Goal: Task Accomplishment & Management: Manage account settings

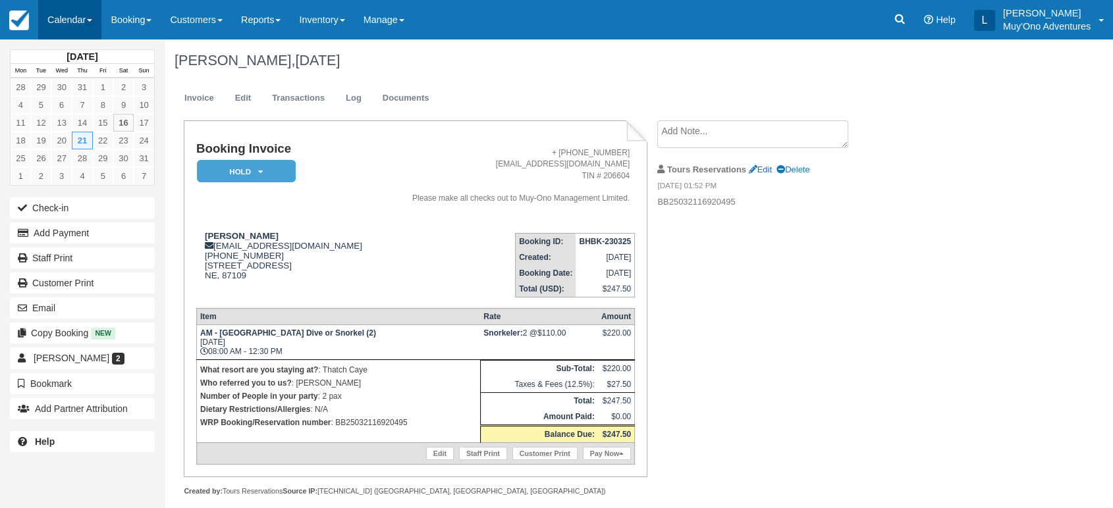
click at [95, 21] on link "Calendar" at bounding box center [69, 20] width 63 height 40
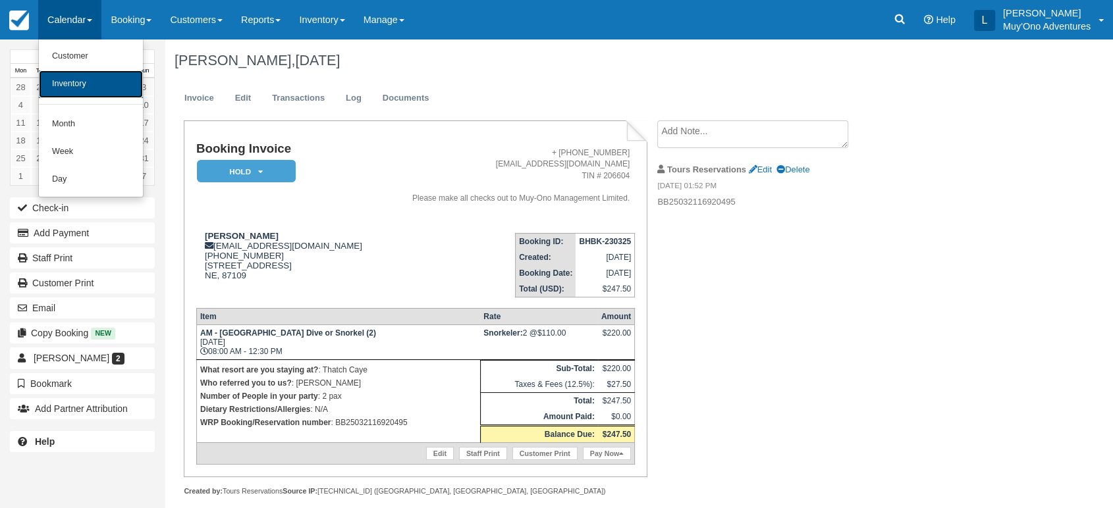
click at [78, 90] on link "Inventory" at bounding box center [91, 84] width 104 height 28
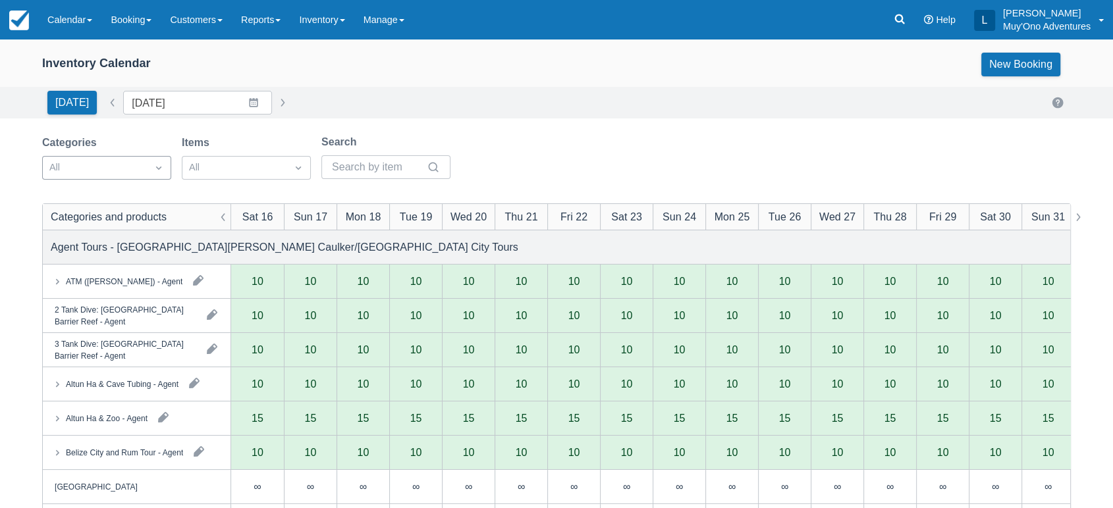
click at [144, 167] on div "All" at bounding box center [95, 167] width 104 height 21
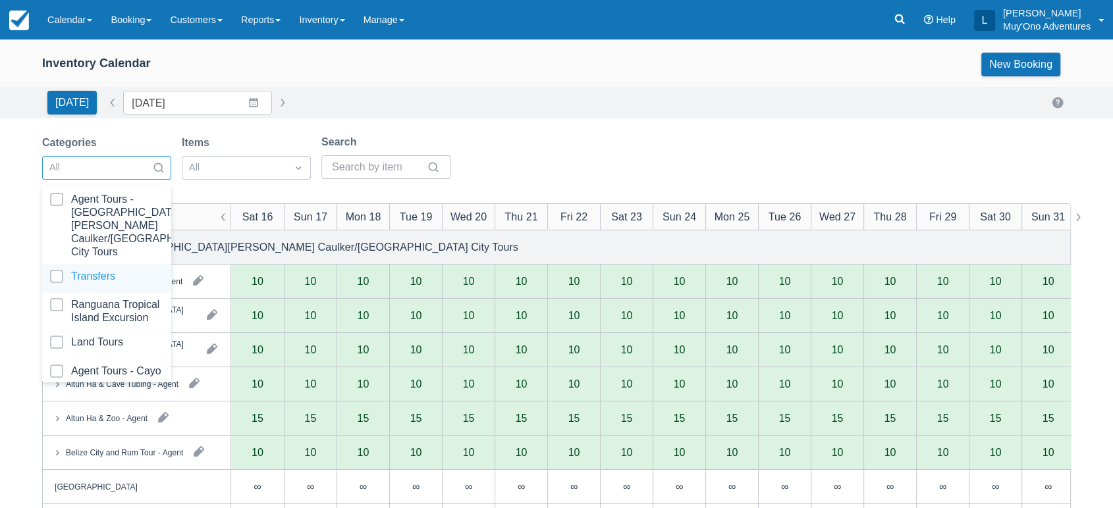
scroll to position [131, 0]
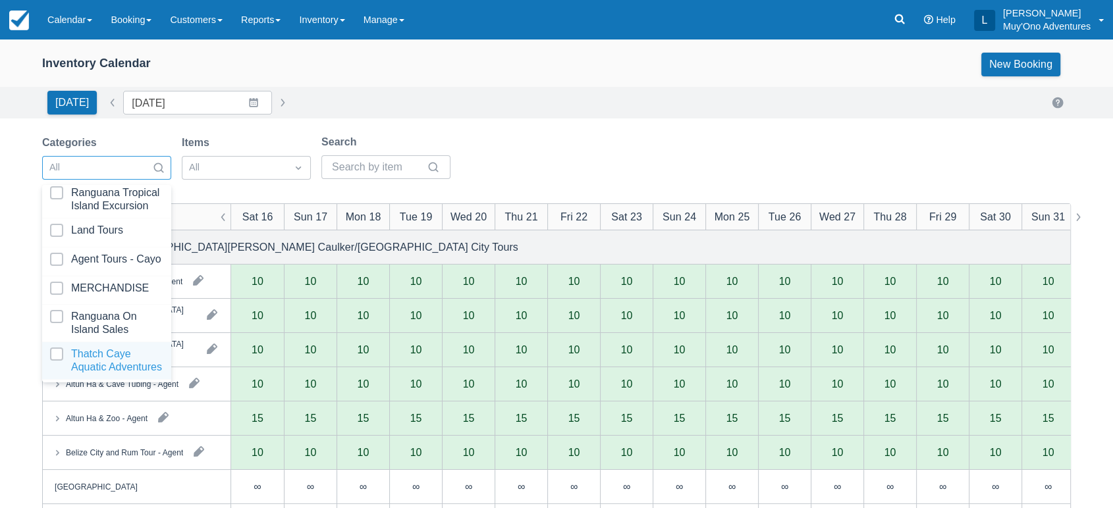
click at [87, 348] on div at bounding box center [106, 361] width 113 height 26
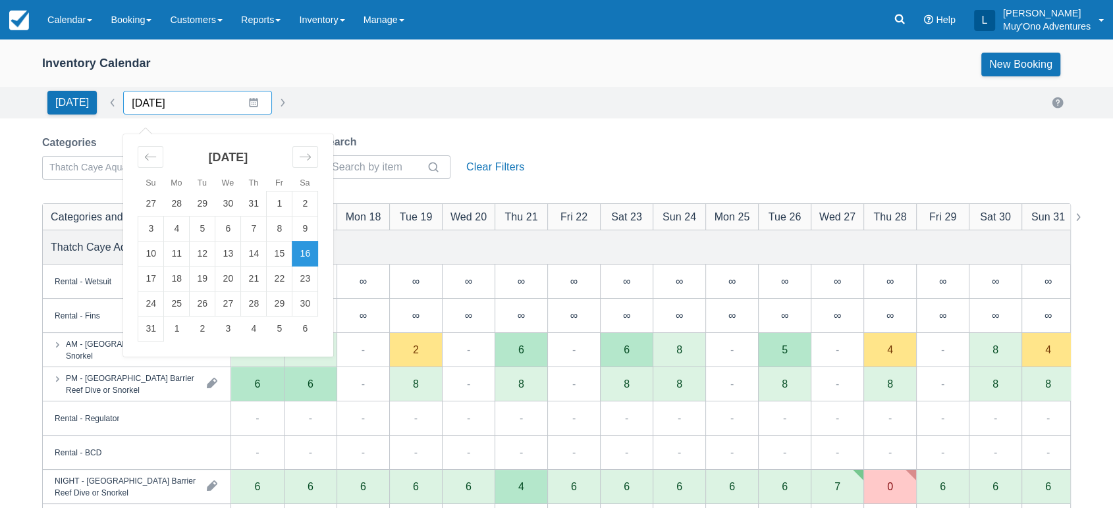
click at [243, 104] on input "[DATE]" at bounding box center [197, 103] width 149 height 24
click at [274, 250] on td "15" at bounding box center [280, 254] width 26 height 25
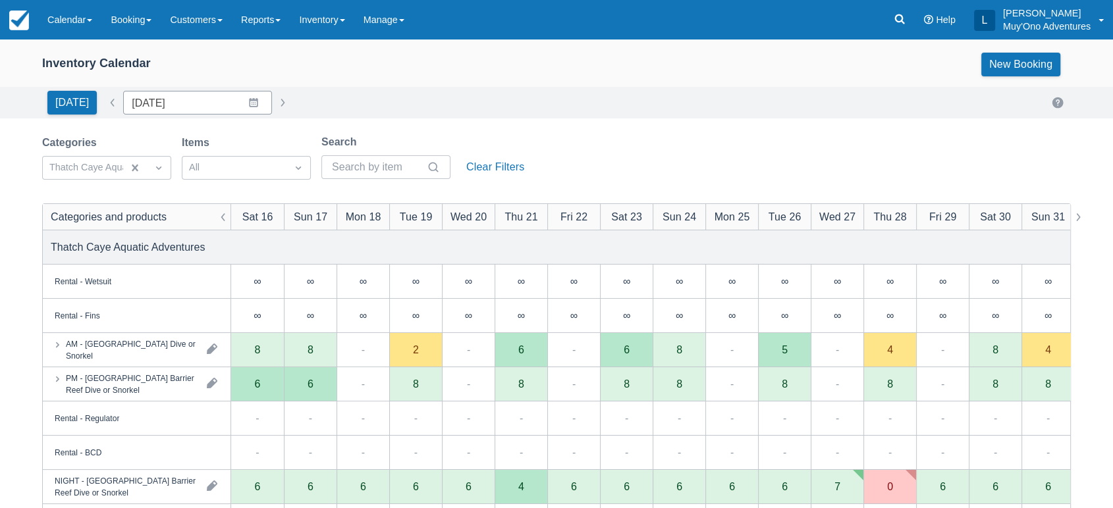
type input "[DATE]"
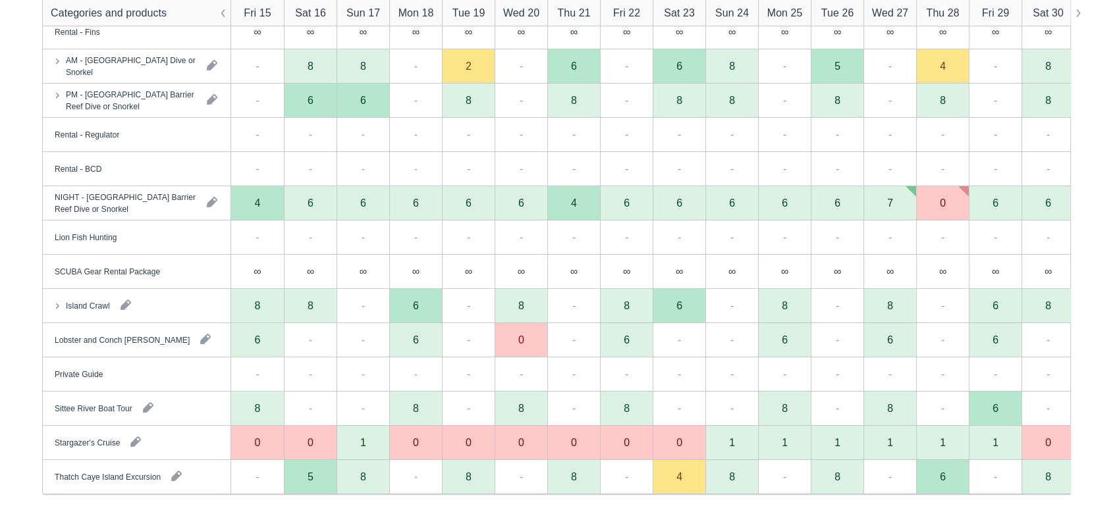
scroll to position [296, 0]
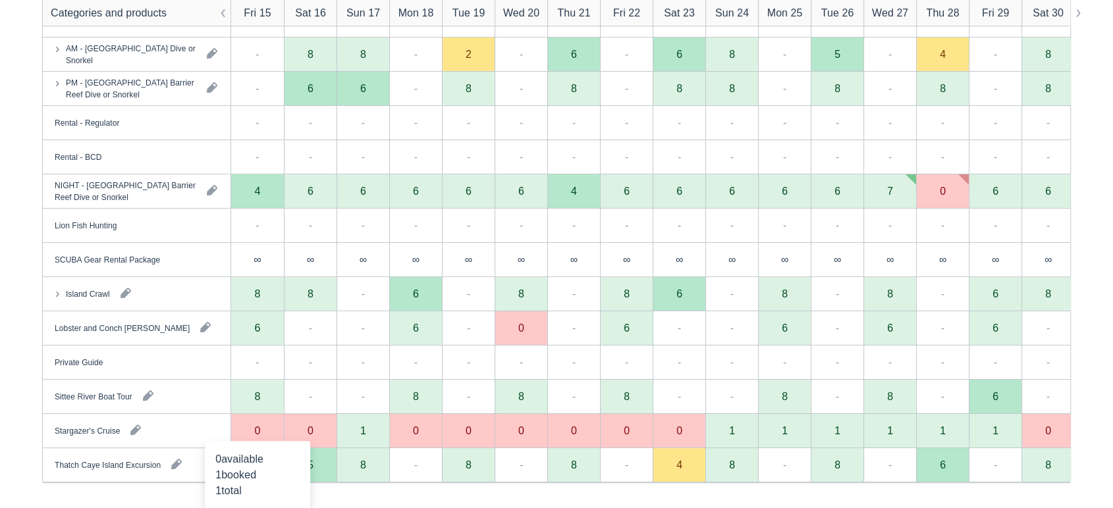
click at [258, 431] on div "0" at bounding box center [258, 430] width 6 height 11
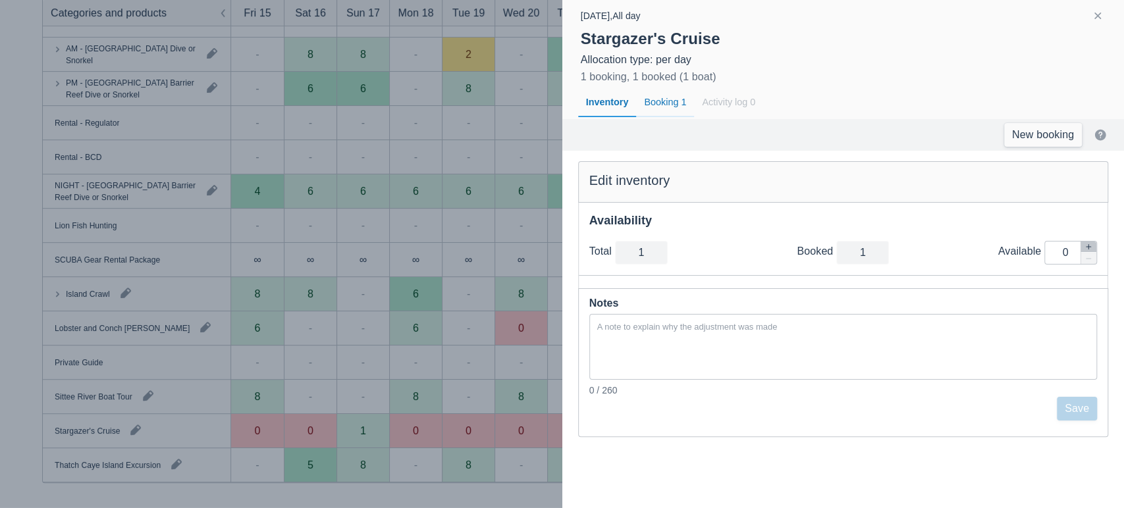
click at [671, 107] on div "Booking 1" at bounding box center [665, 103] width 58 height 30
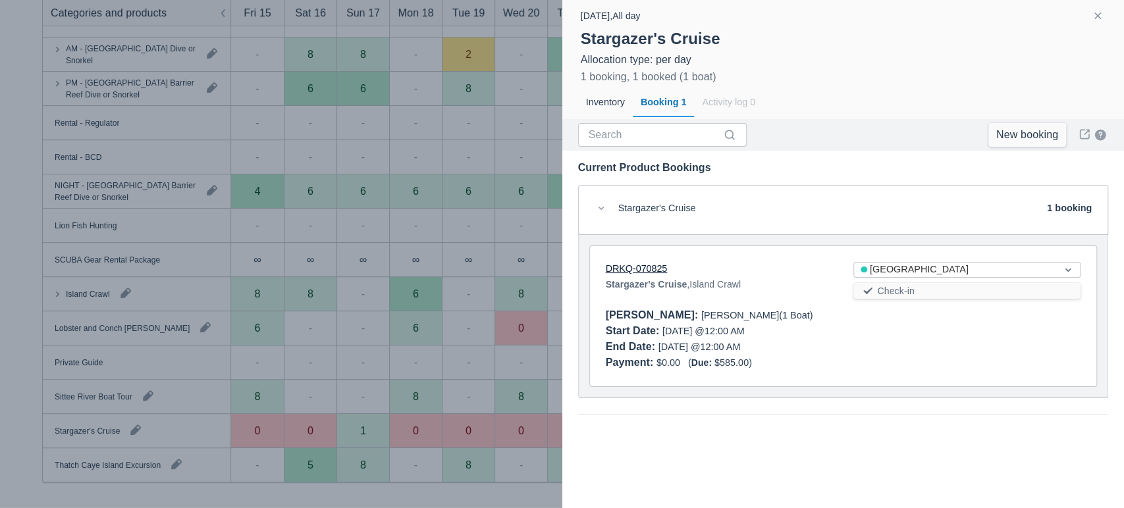
click at [648, 264] on link "DRKQ-070825" at bounding box center [637, 268] width 62 height 11
click at [1101, 20] on button "button" at bounding box center [1098, 16] width 16 height 16
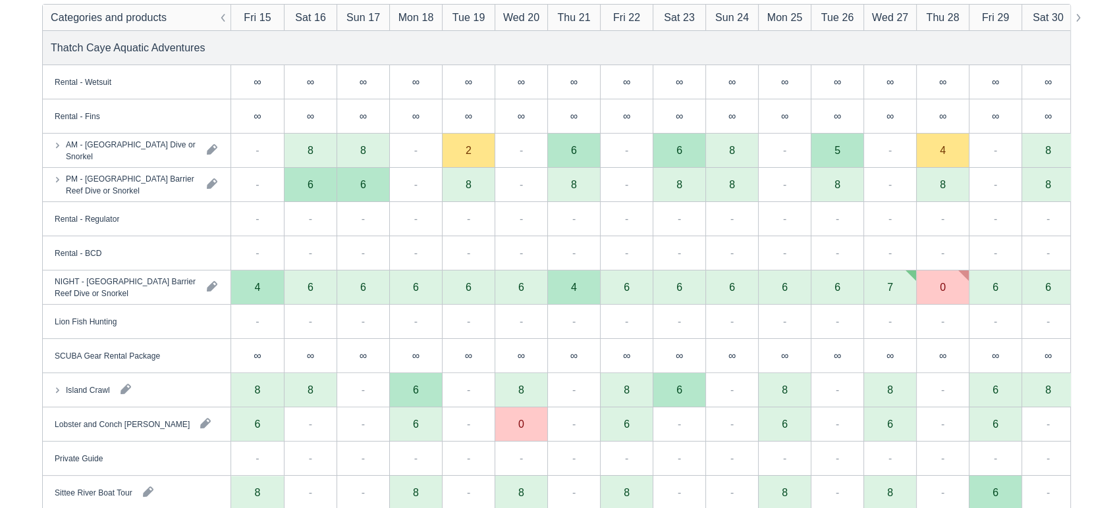
scroll to position [0, 0]
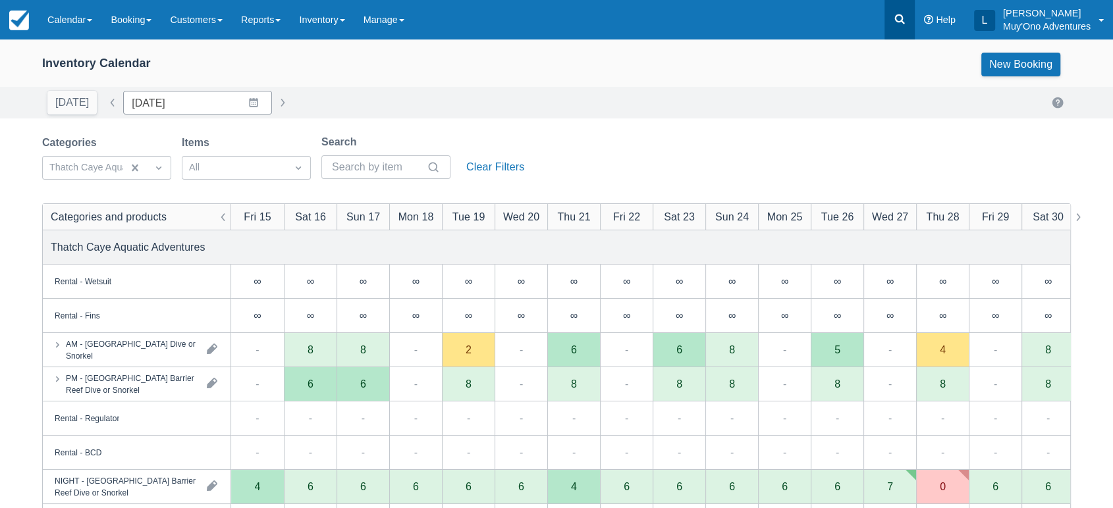
click at [902, 29] on link at bounding box center [899, 20] width 30 height 40
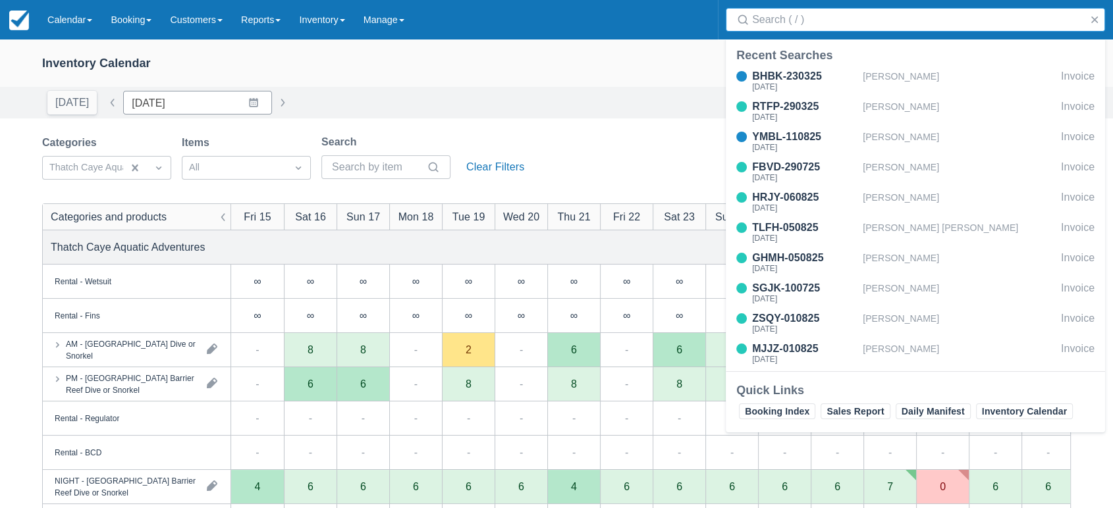
click at [856, 27] on input "Search" at bounding box center [918, 20] width 332 height 24
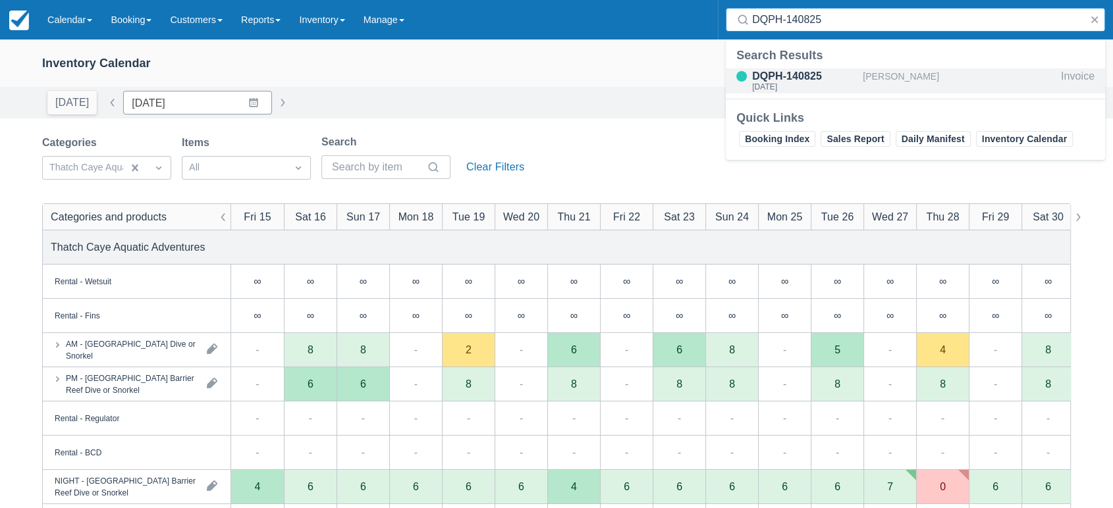
type input "DQPH-140825"
click at [807, 74] on div "DQPH-140825" at bounding box center [804, 76] width 105 height 16
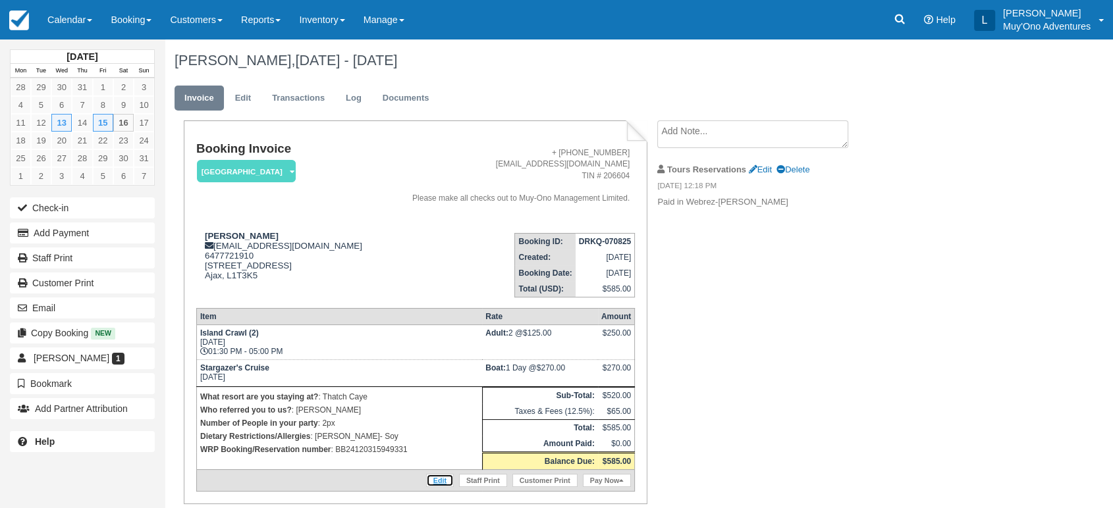
click at [443, 478] on link "Edit" at bounding box center [440, 480] width 28 height 13
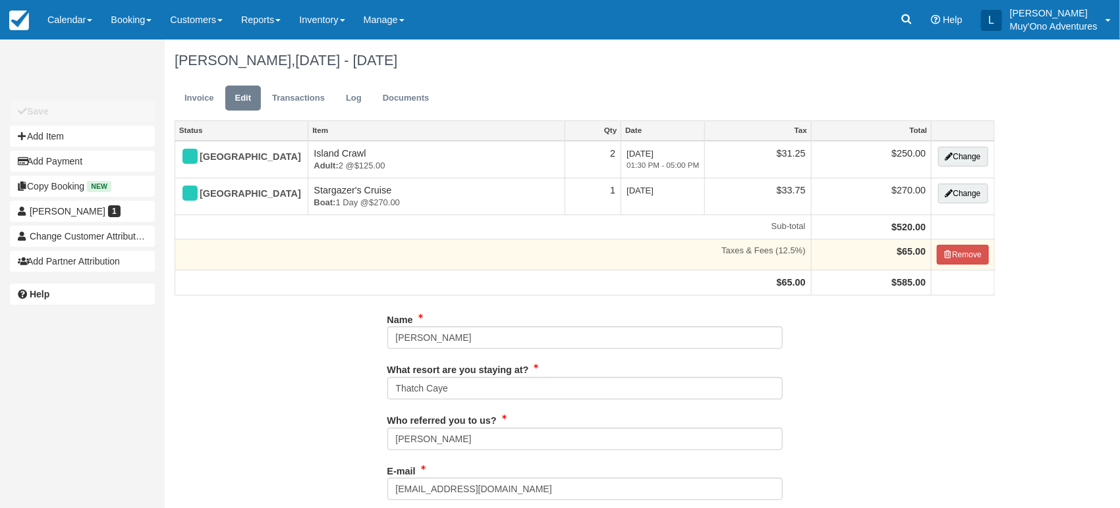
type input "6477721910"
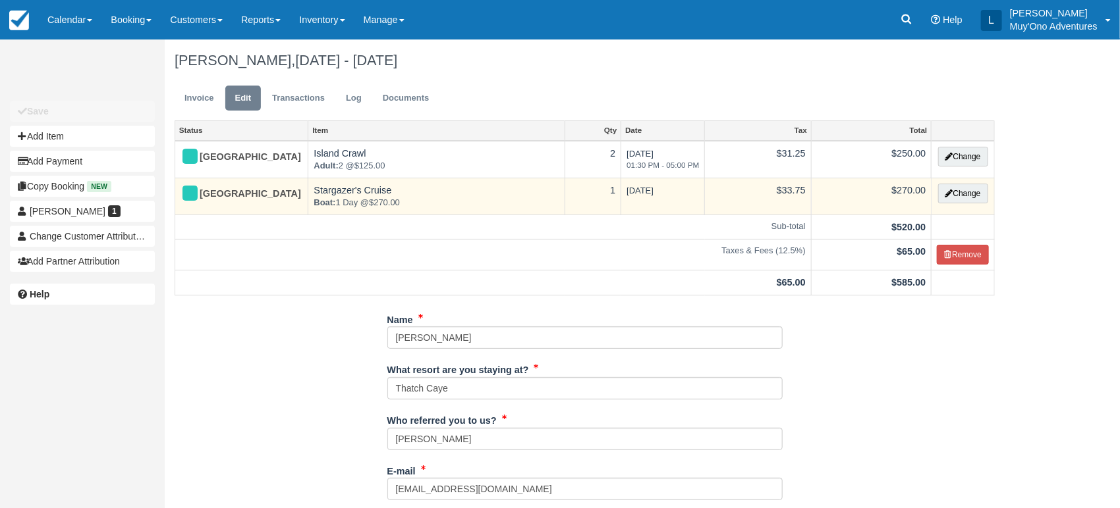
click at [340, 193] on td "Stargazer's Cruise Boat: 1 Day @ $270.00" at bounding box center [436, 196] width 257 height 37
click at [971, 190] on button "Change" at bounding box center [963, 194] width 50 height 20
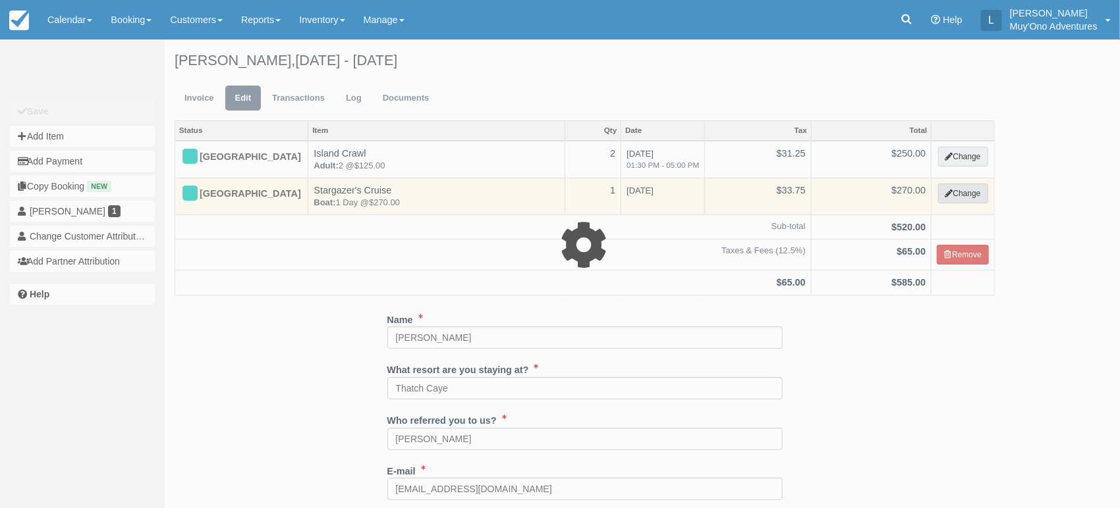
select select "64"
type input "270.00"
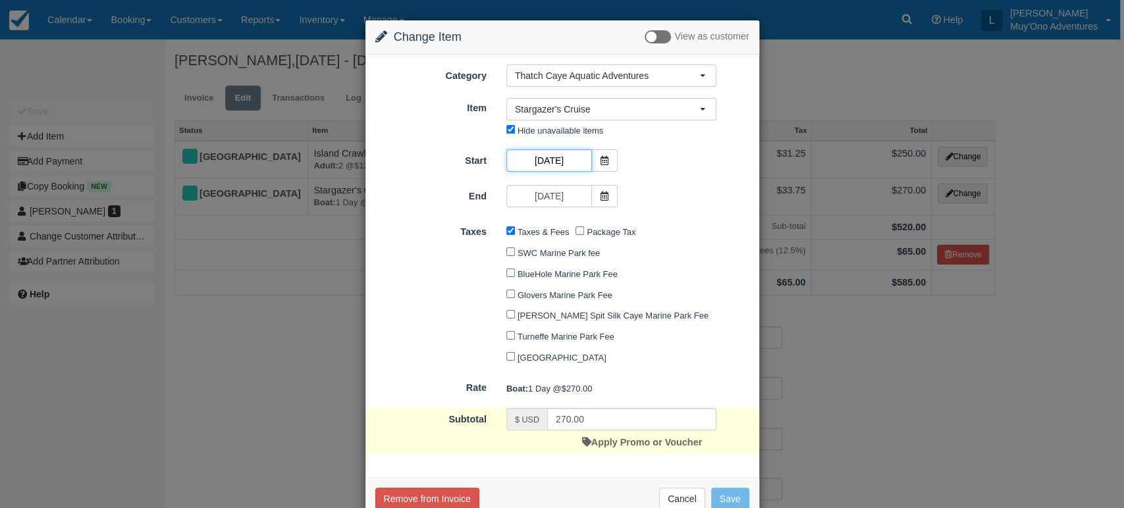
click at [574, 163] on input "[DATE]" at bounding box center [549, 161] width 86 height 22
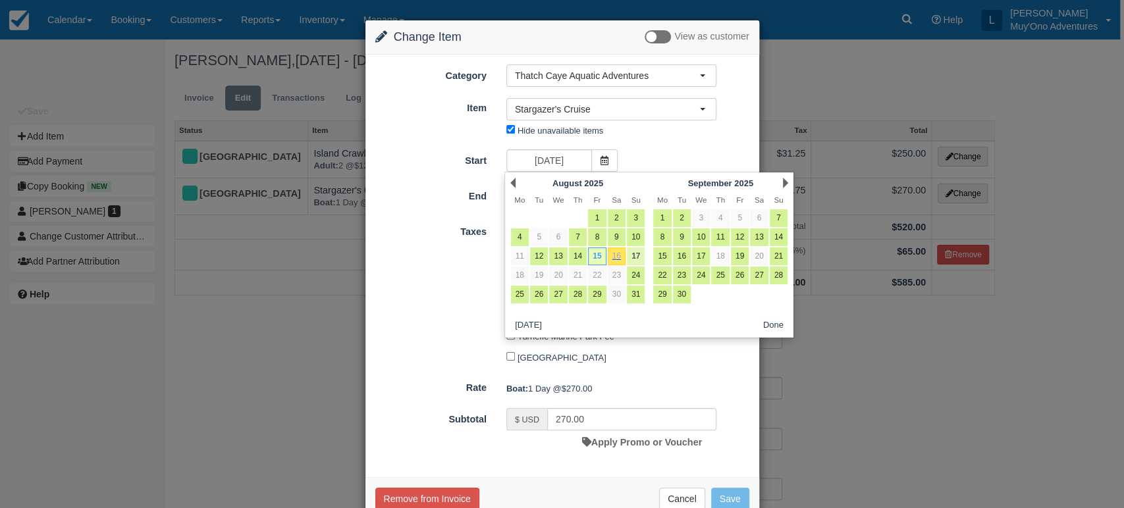
click at [631, 255] on link "17" at bounding box center [636, 257] width 18 height 18
type input "08/17/25"
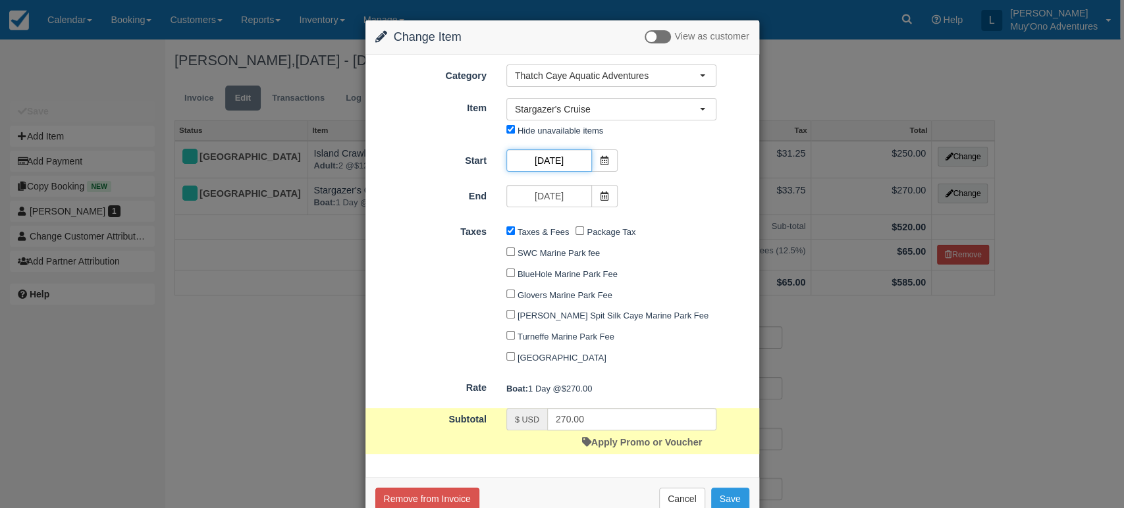
click at [571, 167] on input "08/17/25" at bounding box center [549, 161] width 86 height 22
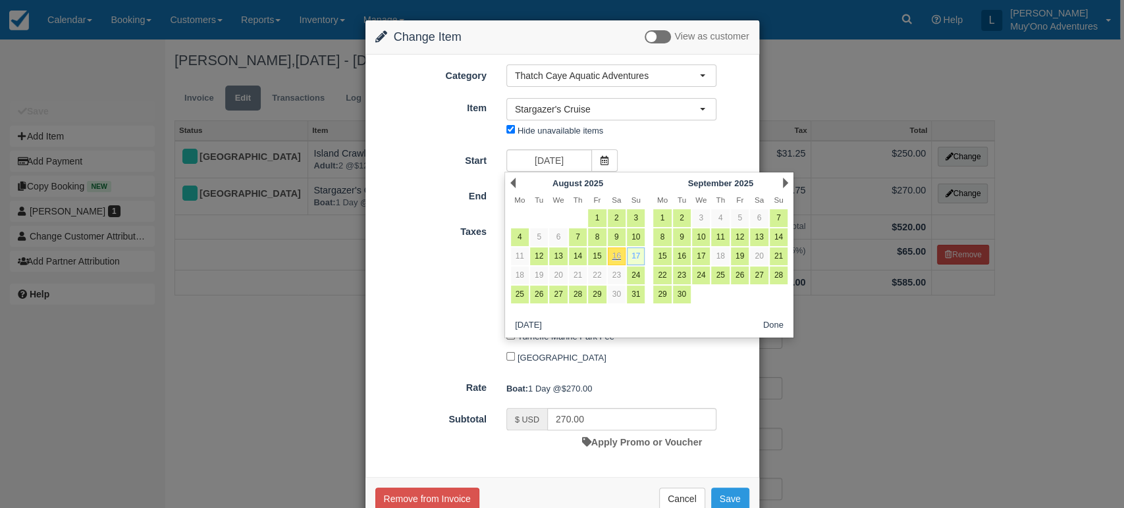
click at [629, 262] on link "17" at bounding box center [636, 257] width 18 height 18
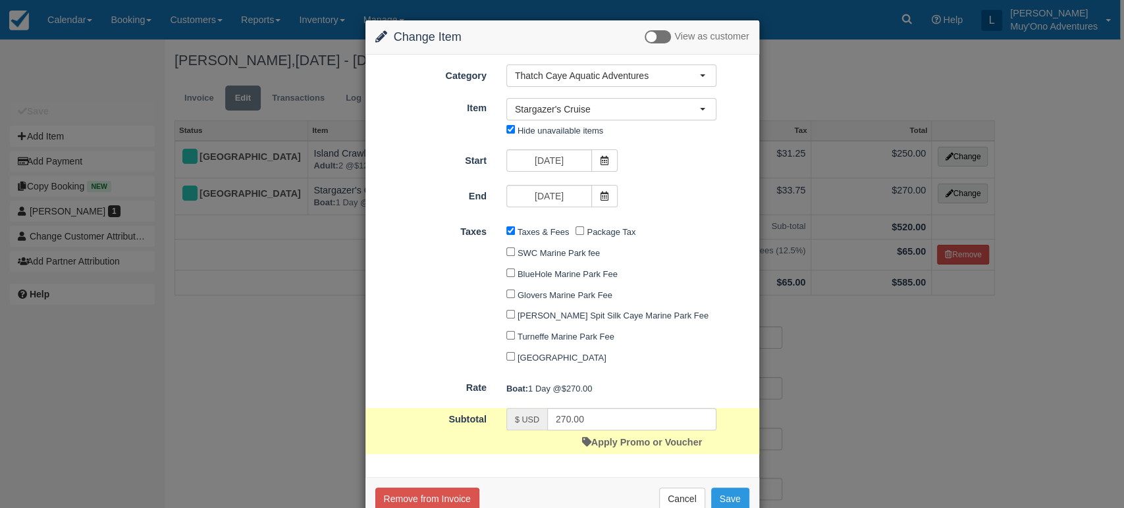
scroll to position [36, 0]
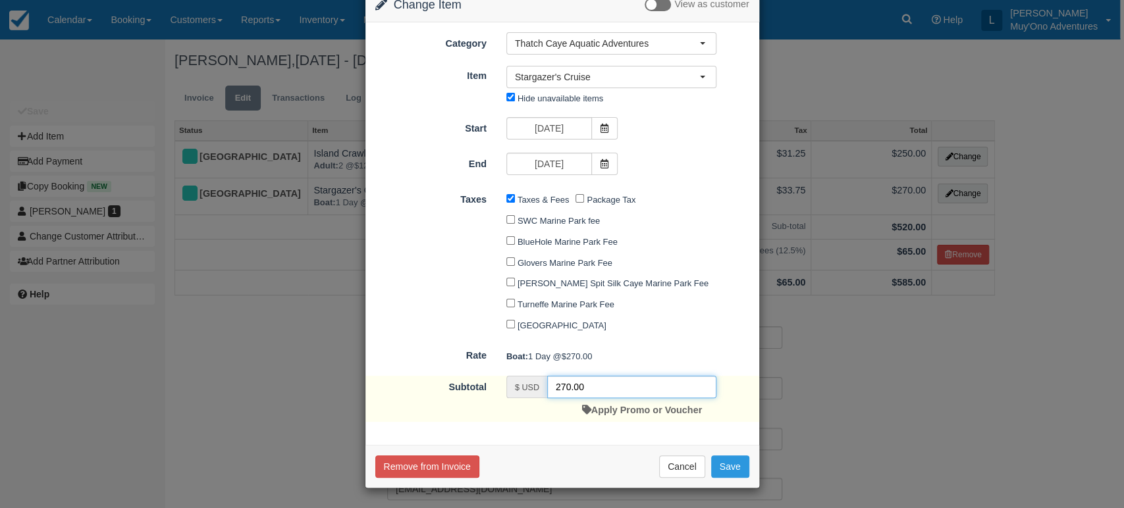
click at [590, 384] on input "270.00" at bounding box center [631, 387] width 169 height 22
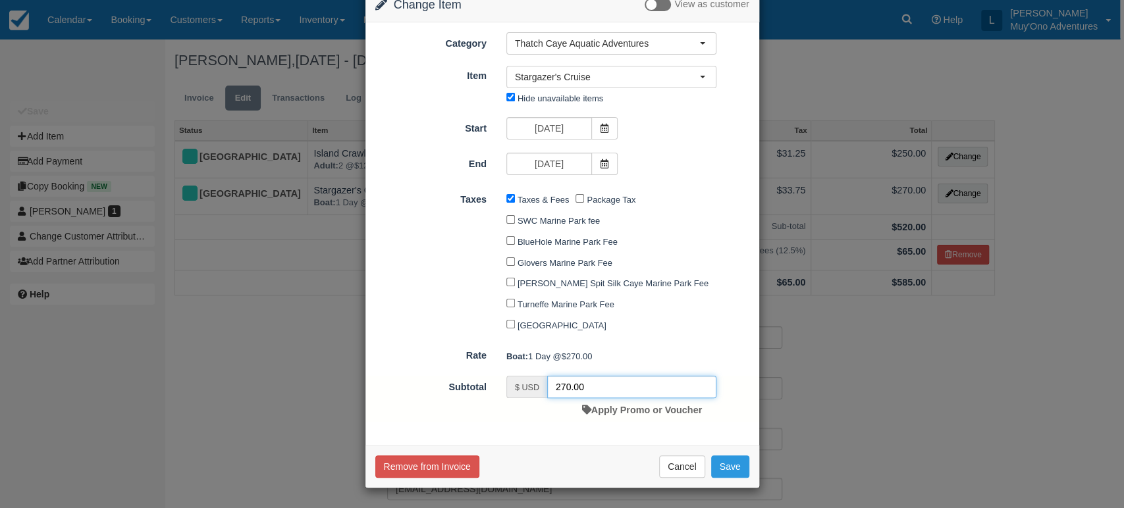
click at [590, 384] on input "270.00" at bounding box center [631, 387] width 169 height 22
type input "270.00"
click at [727, 462] on button "Save" at bounding box center [730, 467] width 38 height 22
checkbox input "false"
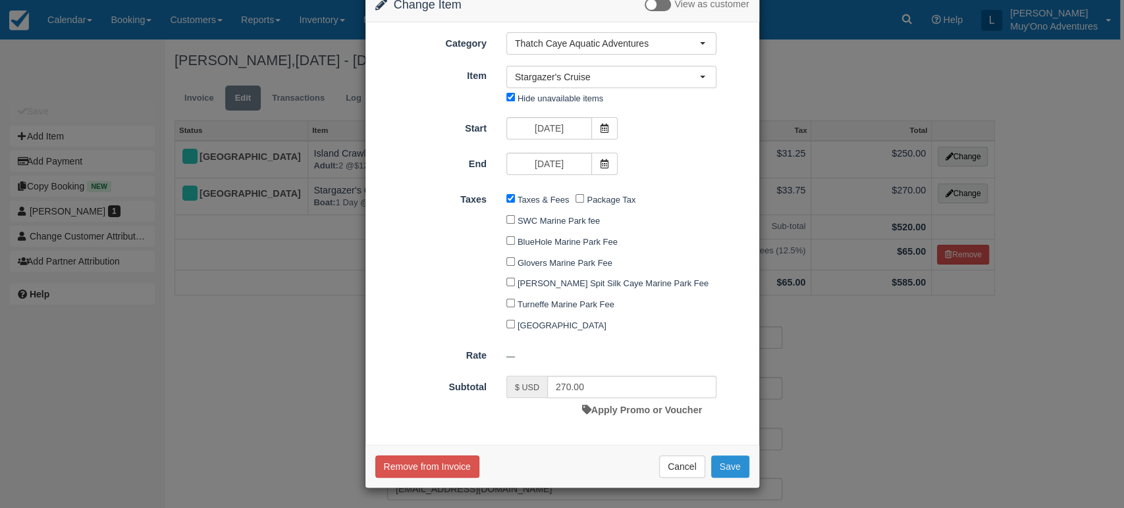
checkbox input "false"
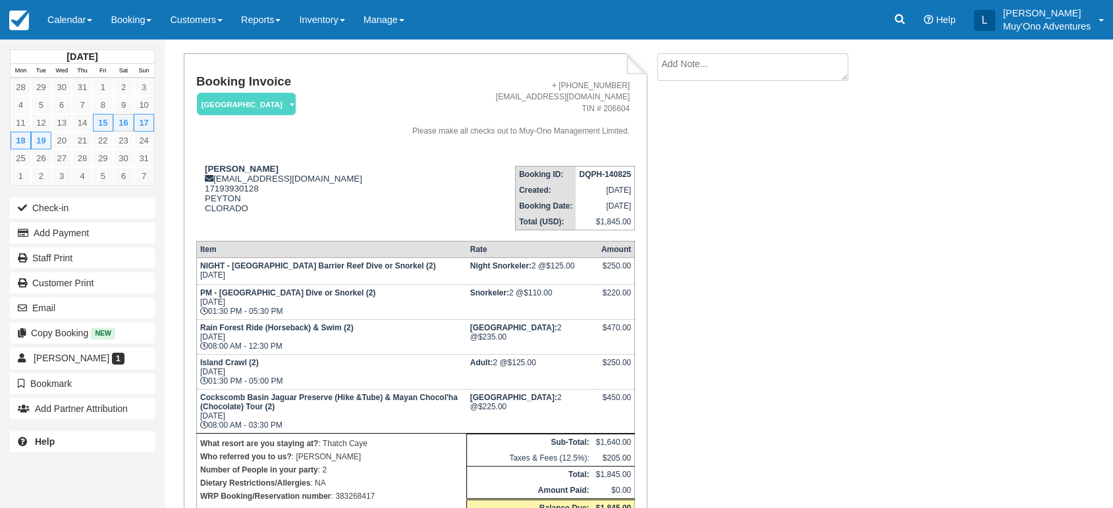
scroll to position [68, 0]
